Goal: Information Seeking & Learning: Learn about a topic

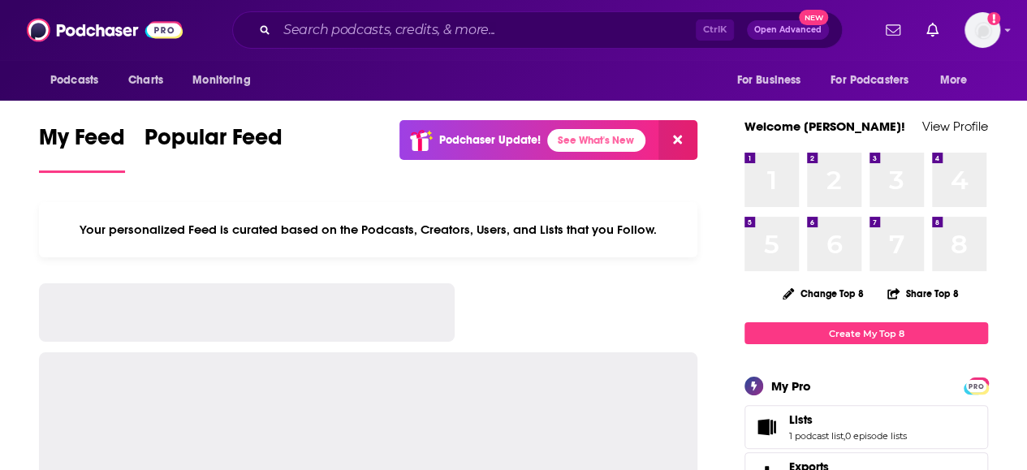
click at [357, 28] on input "Search podcasts, credits, & more..." at bounding box center [486, 30] width 419 height 26
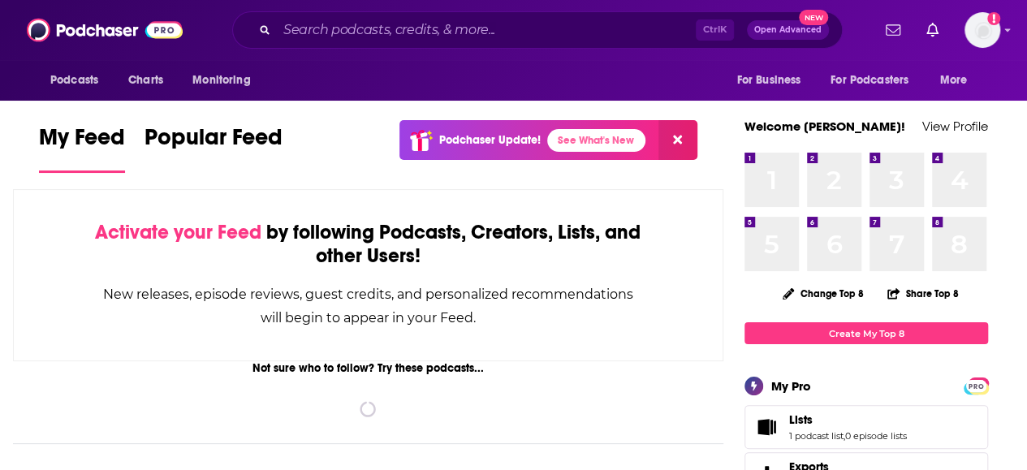
click at [419, 33] on input "Search podcasts, credits, & more..." at bounding box center [486, 30] width 419 height 26
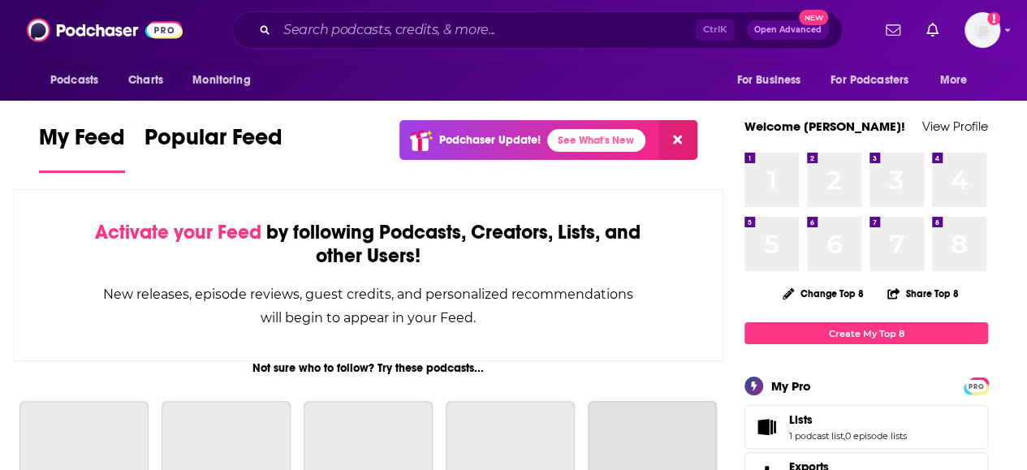
click at [369, 36] on input "Search podcasts, credits, & more..." at bounding box center [486, 30] width 419 height 26
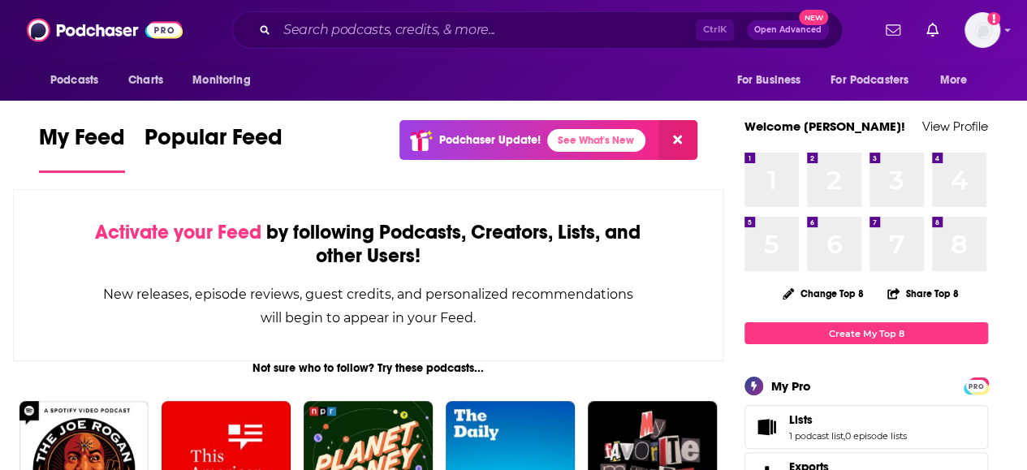
click at [369, 36] on input "Search podcasts, credits, & more..." at bounding box center [486, 30] width 419 height 26
click at [372, 34] on input "Search podcasts, credits, & more..." at bounding box center [486, 30] width 419 height 26
click at [334, 32] on input "Search podcasts, credits, & more..." at bounding box center [486, 30] width 419 height 26
click at [324, 31] on input "Search podcasts, credits, & more..." at bounding box center [486, 30] width 419 height 26
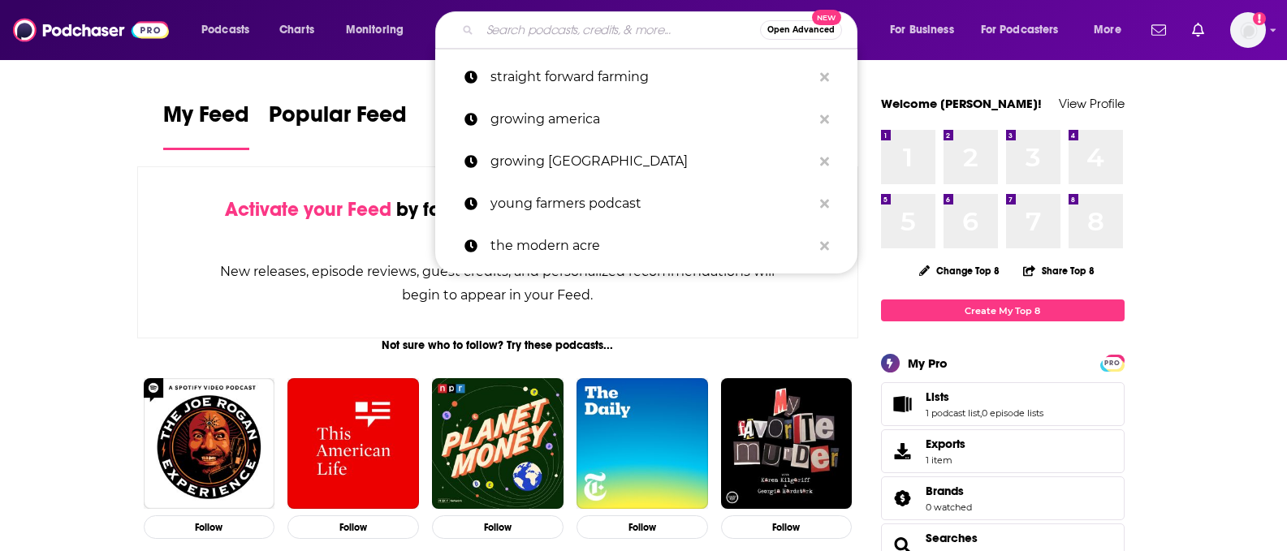
click at [564, 24] on input "Search podcasts, credits, & more..." at bounding box center [620, 30] width 280 height 26
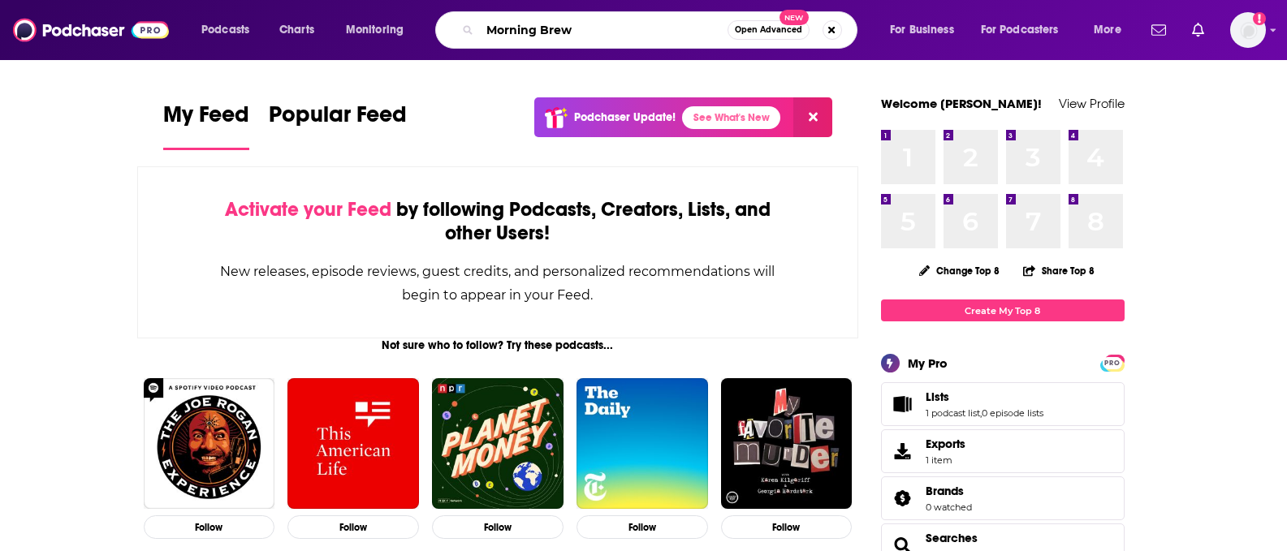
type input "Morning Brew"
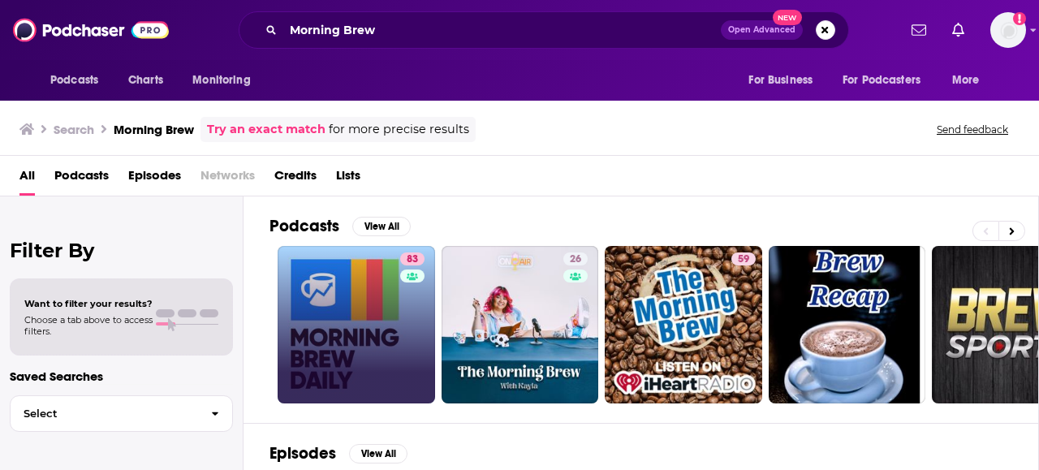
click at [378, 284] on link "83" at bounding box center [357, 325] width 158 height 158
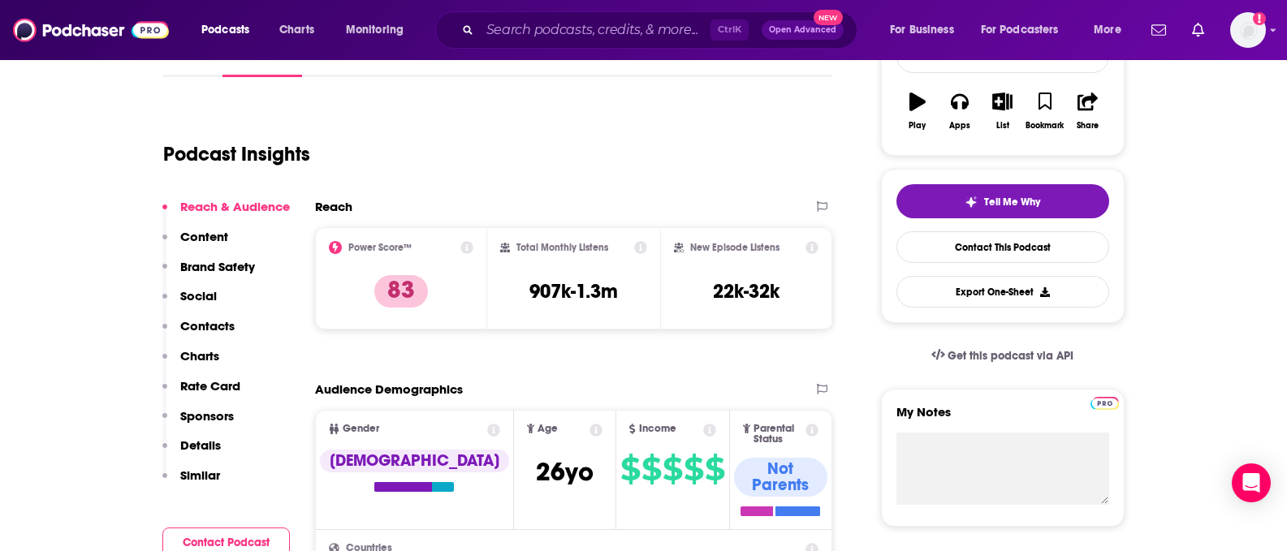
scroll to position [162, 0]
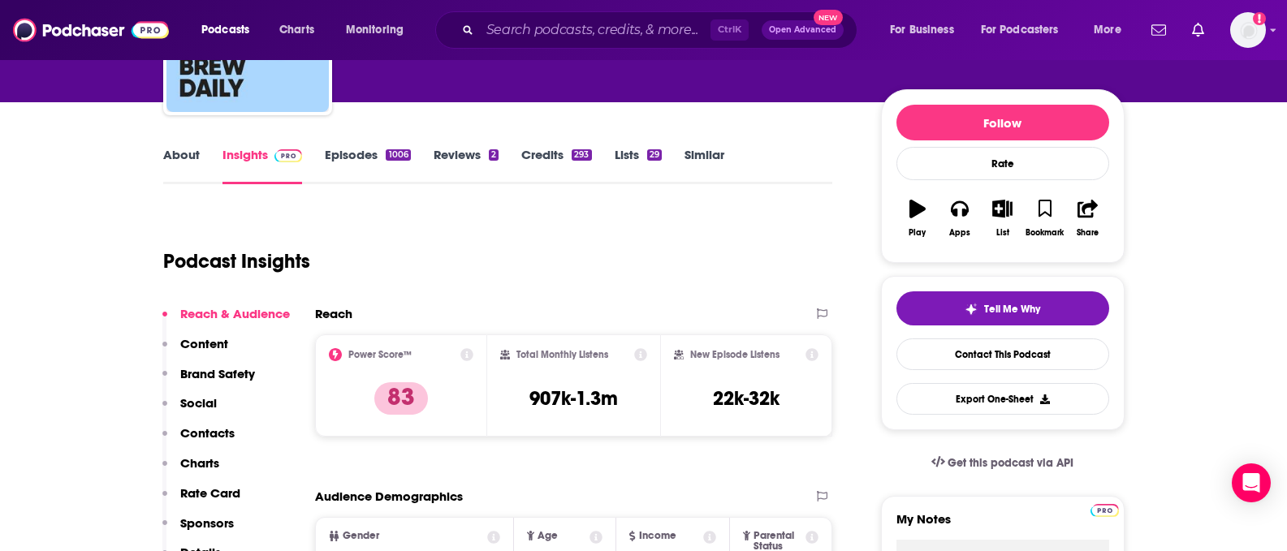
click at [387, 152] on div "1006" at bounding box center [398, 154] width 24 height 11
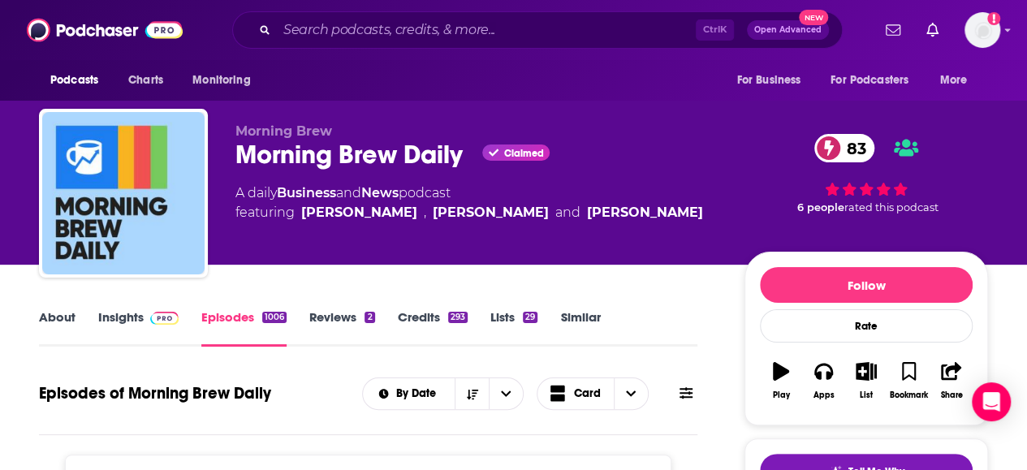
click at [68, 331] on link "About" at bounding box center [57, 327] width 37 height 37
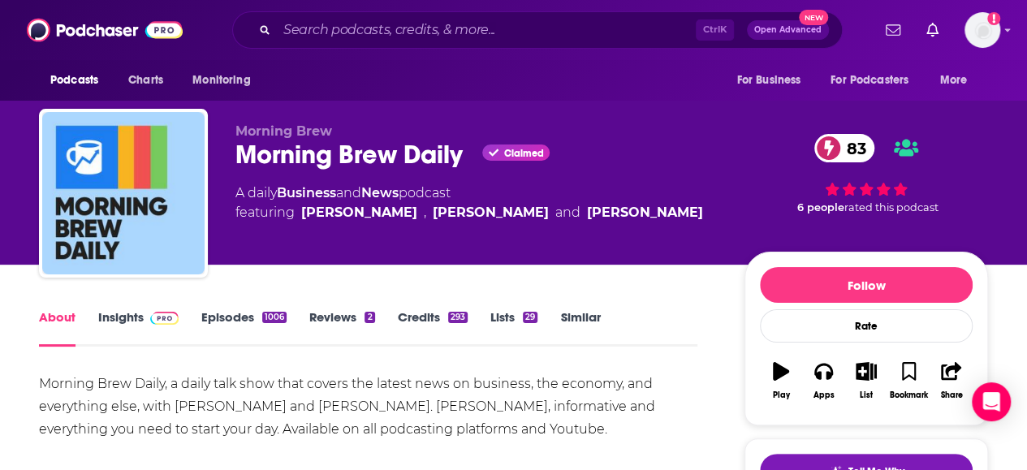
click at [144, 322] on span at bounding box center [161, 316] width 35 height 15
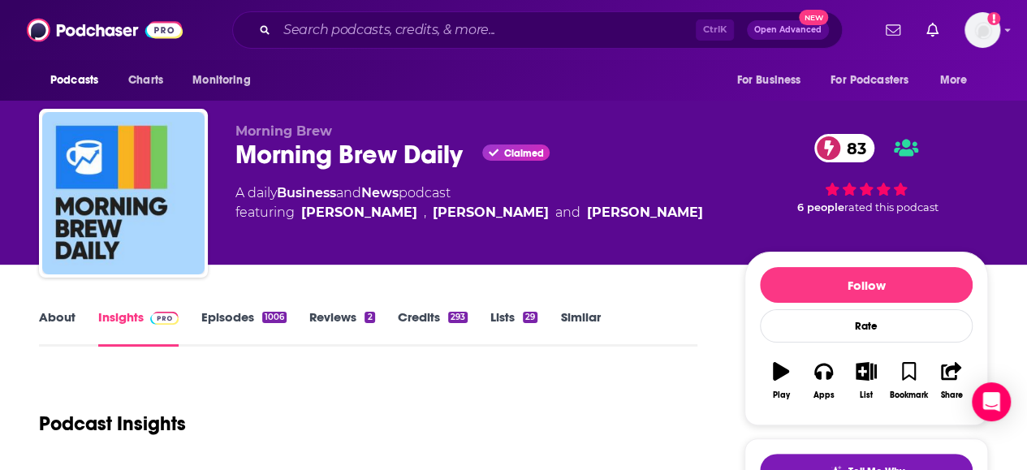
scroll to position [244, 0]
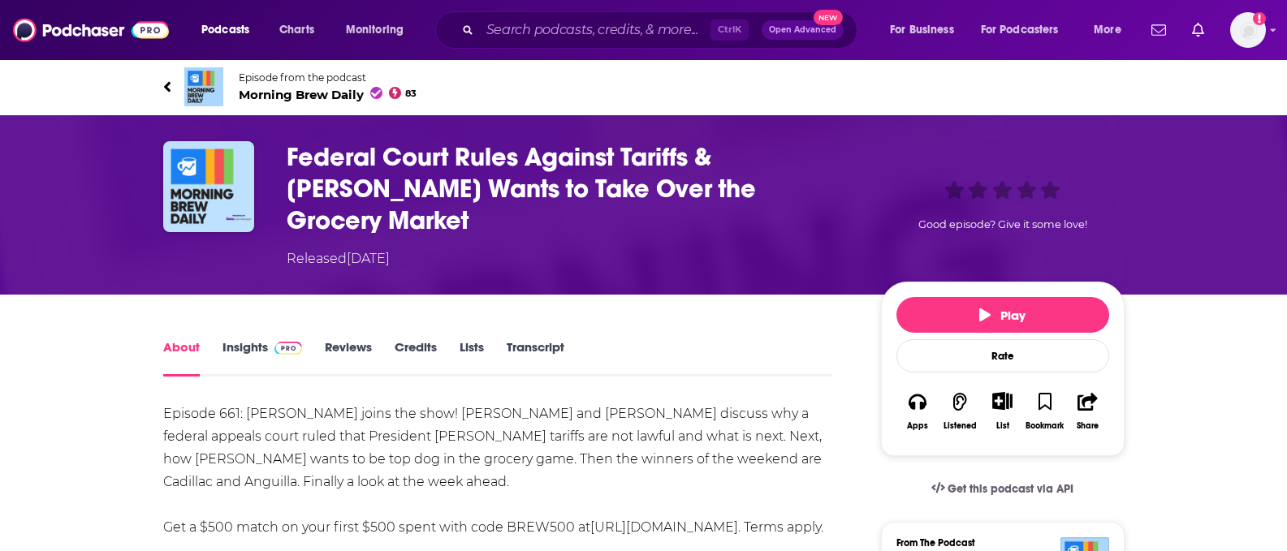
click at [280, 342] on img at bounding box center [288, 348] width 28 height 13
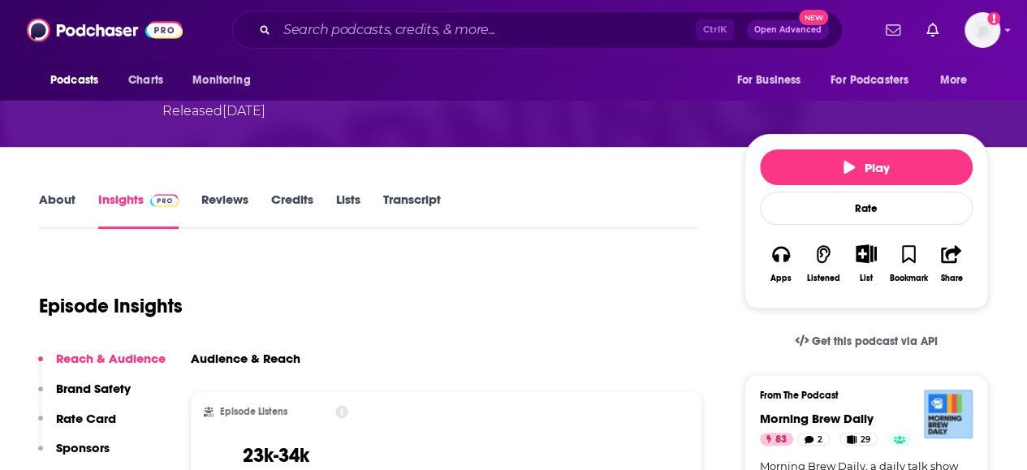
scroll to position [244, 0]
